Goal: Transaction & Acquisition: Purchase product/service

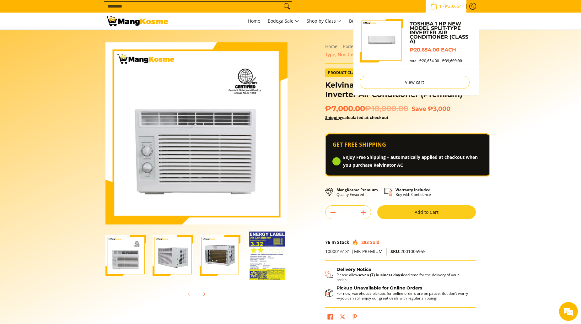
click at [454, 4] on span "₱20,654" at bounding box center [453, 6] width 19 height 4
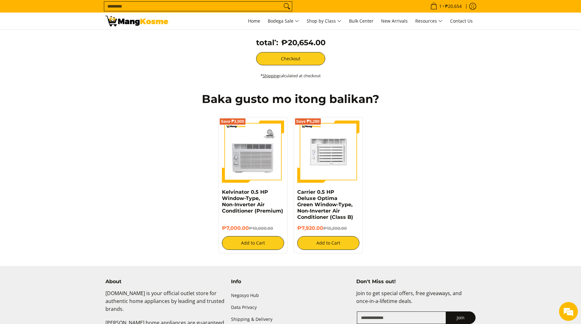
click at [335, 162] on img at bounding box center [328, 151] width 62 height 62
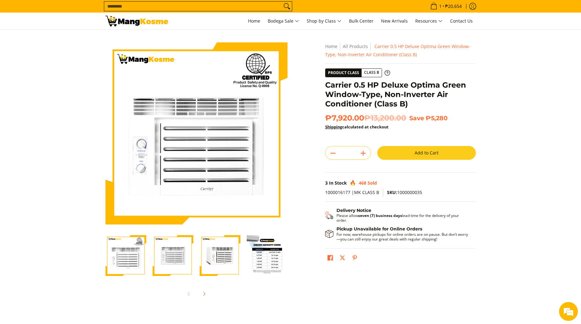
click at [446, 150] on button "Add to Cart" at bounding box center [426, 153] width 98 height 14
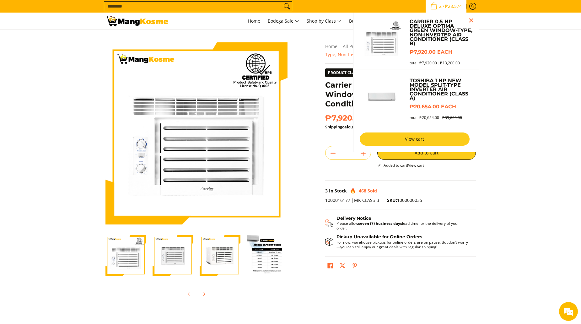
click at [421, 137] on link "View cart" at bounding box center [414, 138] width 110 height 13
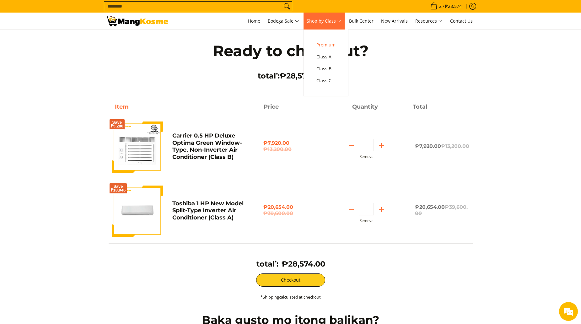
click at [330, 45] on span "Premium" at bounding box center [325, 45] width 19 height 8
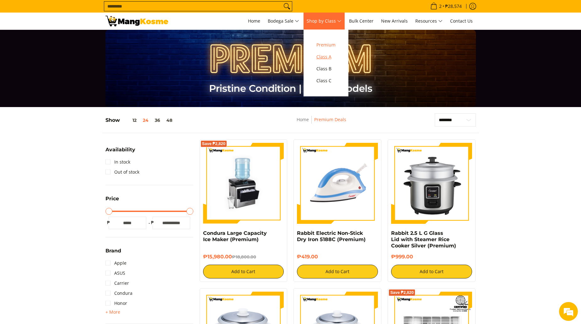
click at [329, 59] on span "Class A" at bounding box center [325, 57] width 19 height 8
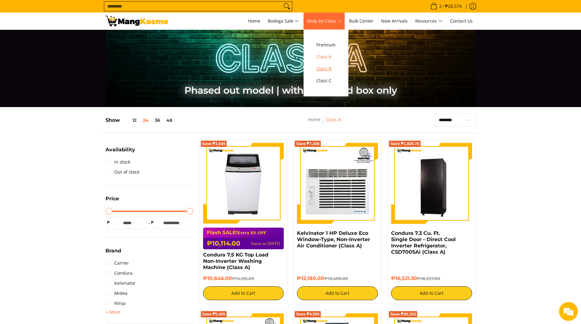
click at [330, 69] on span "Class B" at bounding box center [325, 69] width 19 height 8
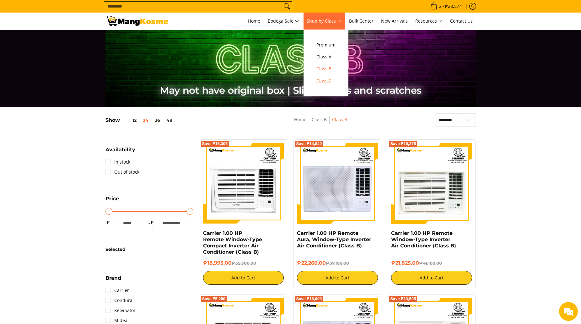
click at [332, 80] on span "Class C" at bounding box center [325, 81] width 19 height 8
